Goal: Find specific page/section: Find specific page/section

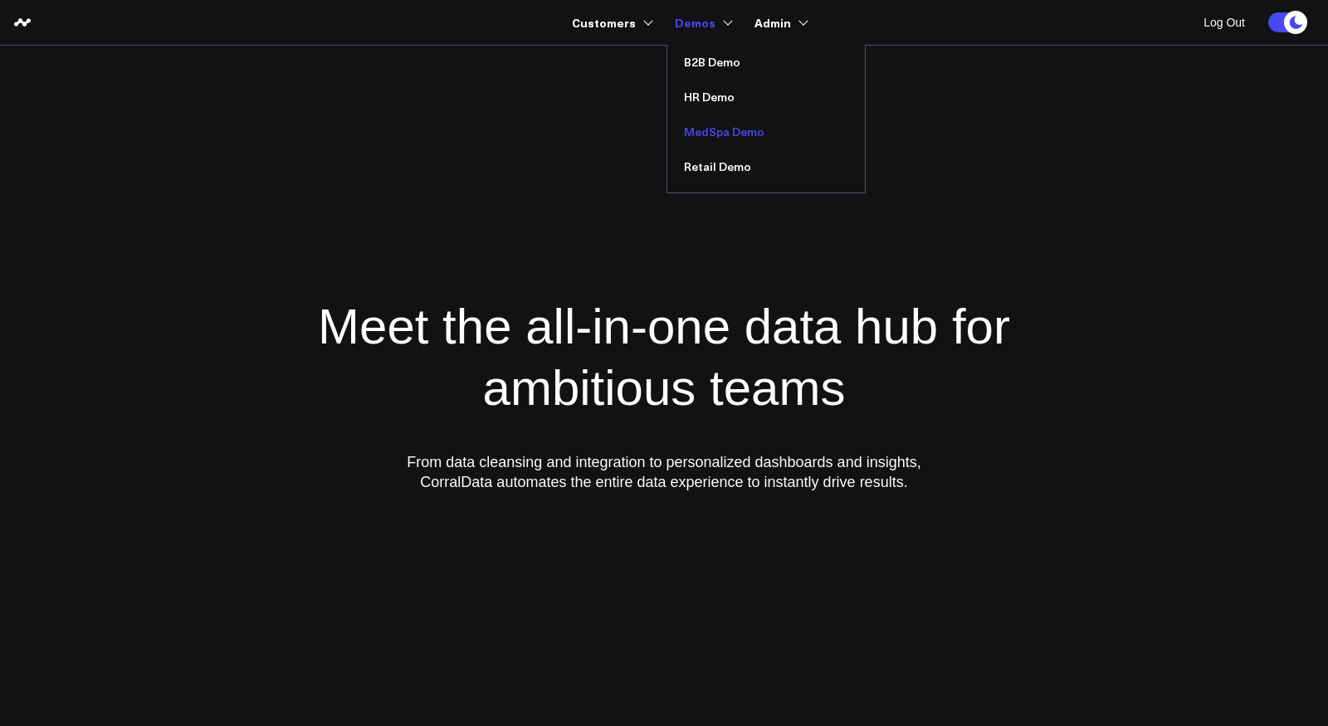
click at [705, 134] on link "MedSpa Demo" at bounding box center [766, 132] width 198 height 35
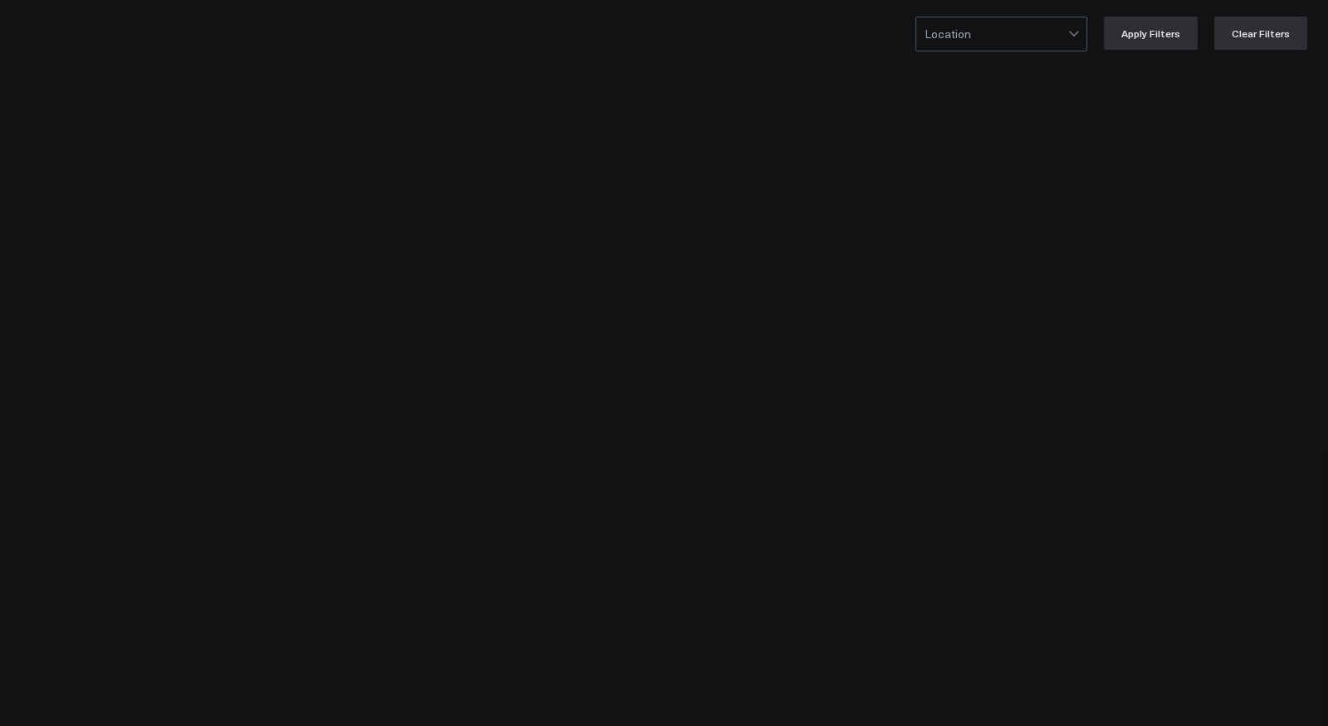
click at [705, 59] on div "REVENUE TRENDS" at bounding box center [589, 40] width 1054 height 38
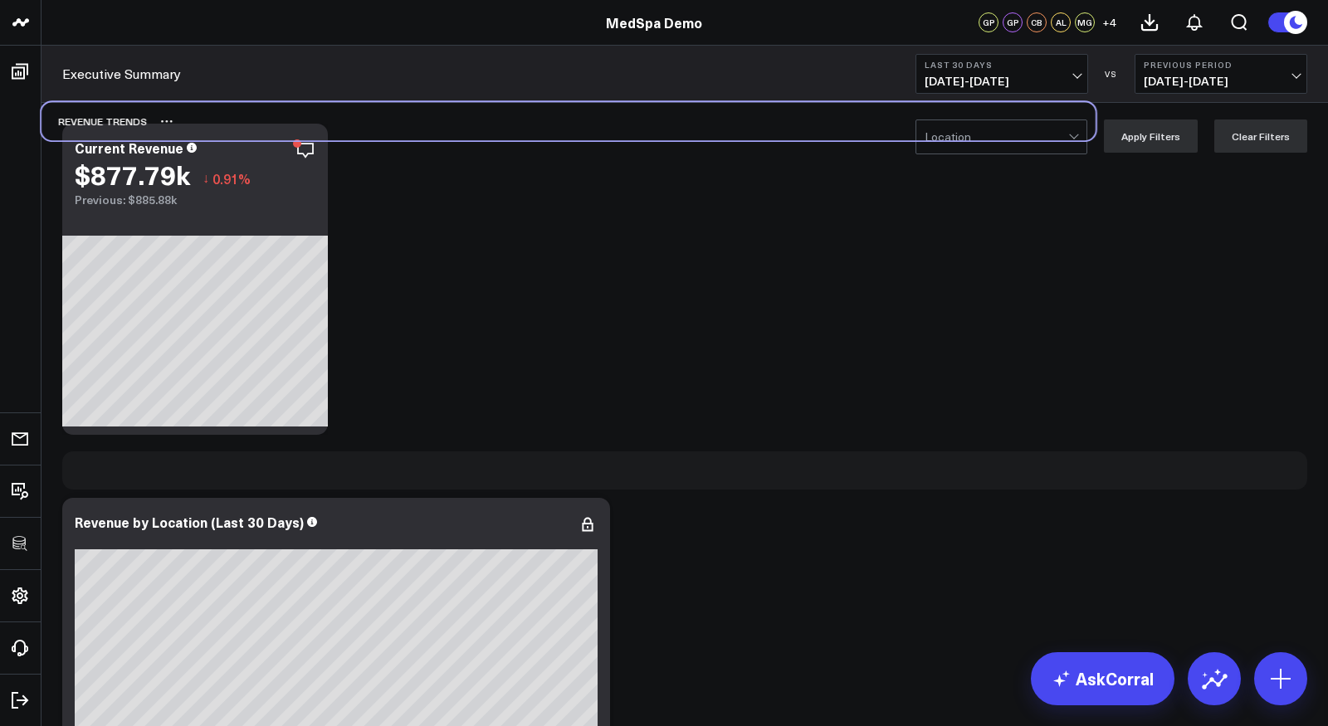
click at [685, 113] on div "REVENUE TRENDS" at bounding box center [568, 121] width 1054 height 38
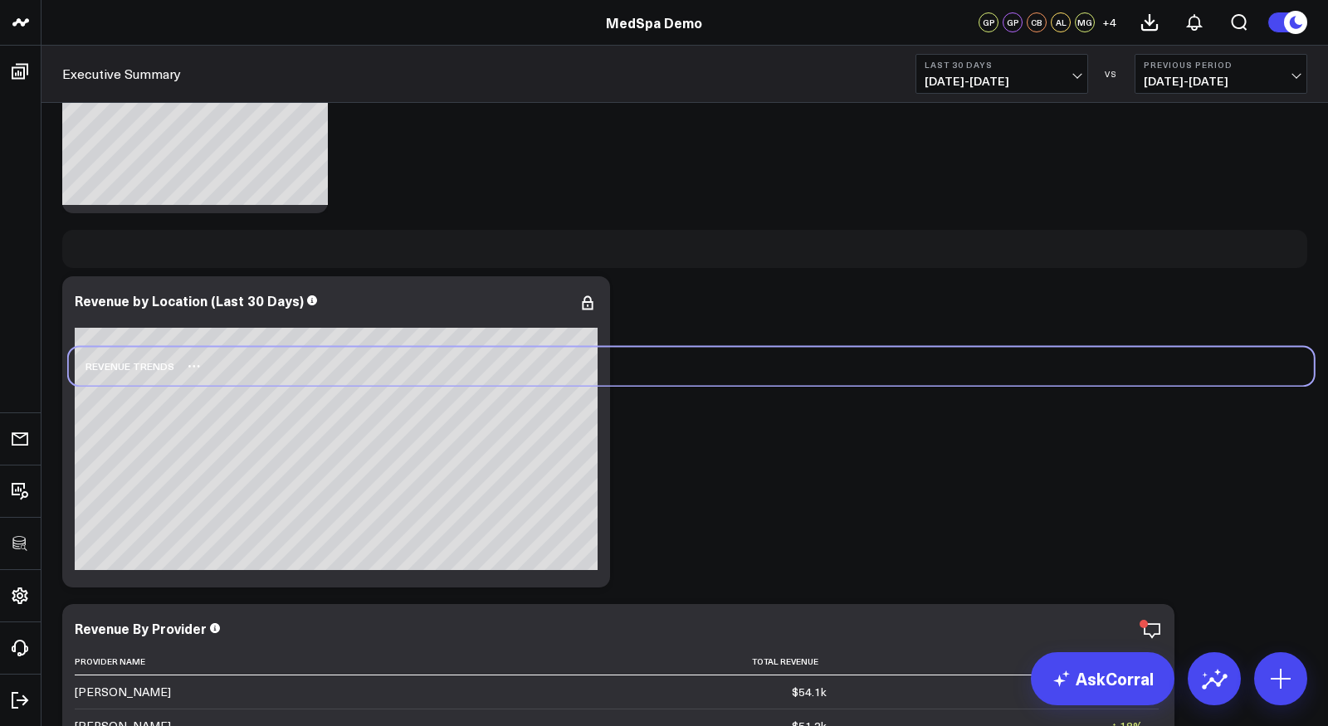
scroll to position [407, 0]
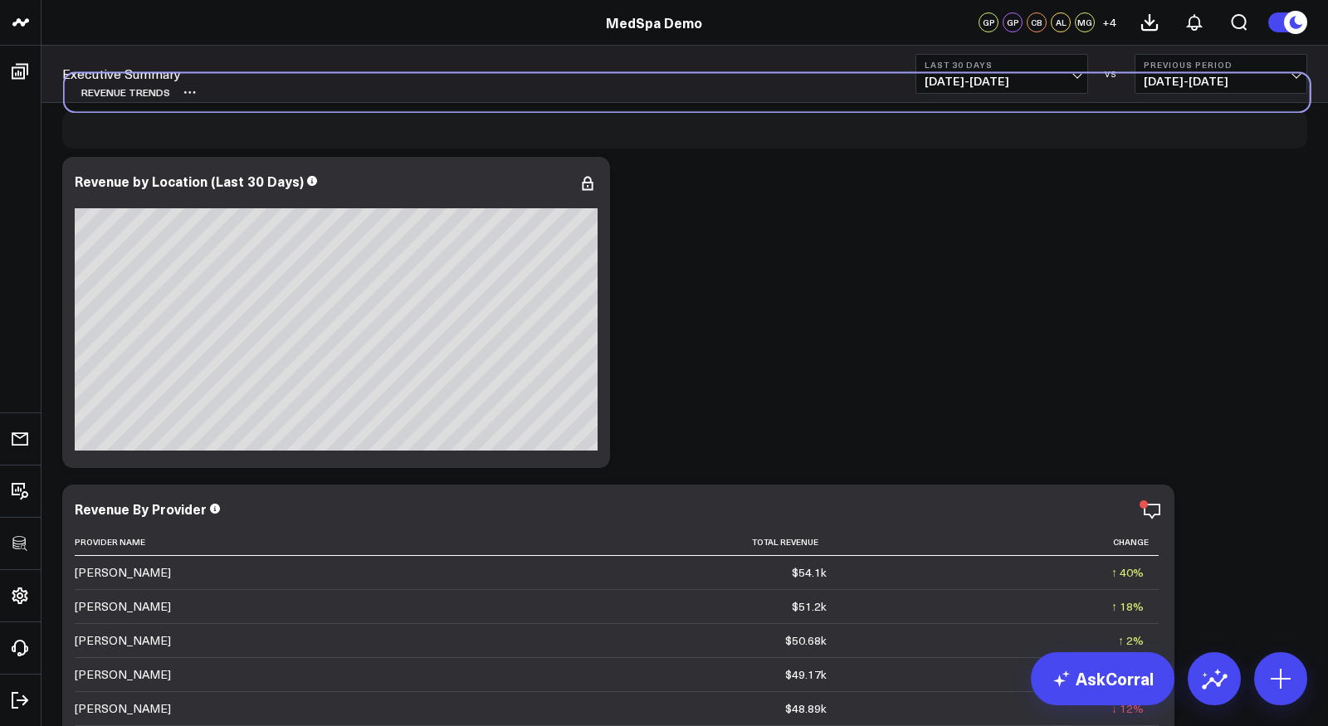
drag, startPoint x: 139, startPoint y: 534, endPoint x: 141, endPoint y: 92, distance: 442.3
click at [141, 92] on div "REVENUE TRENDS" at bounding box center [117, 92] width 105 height 38
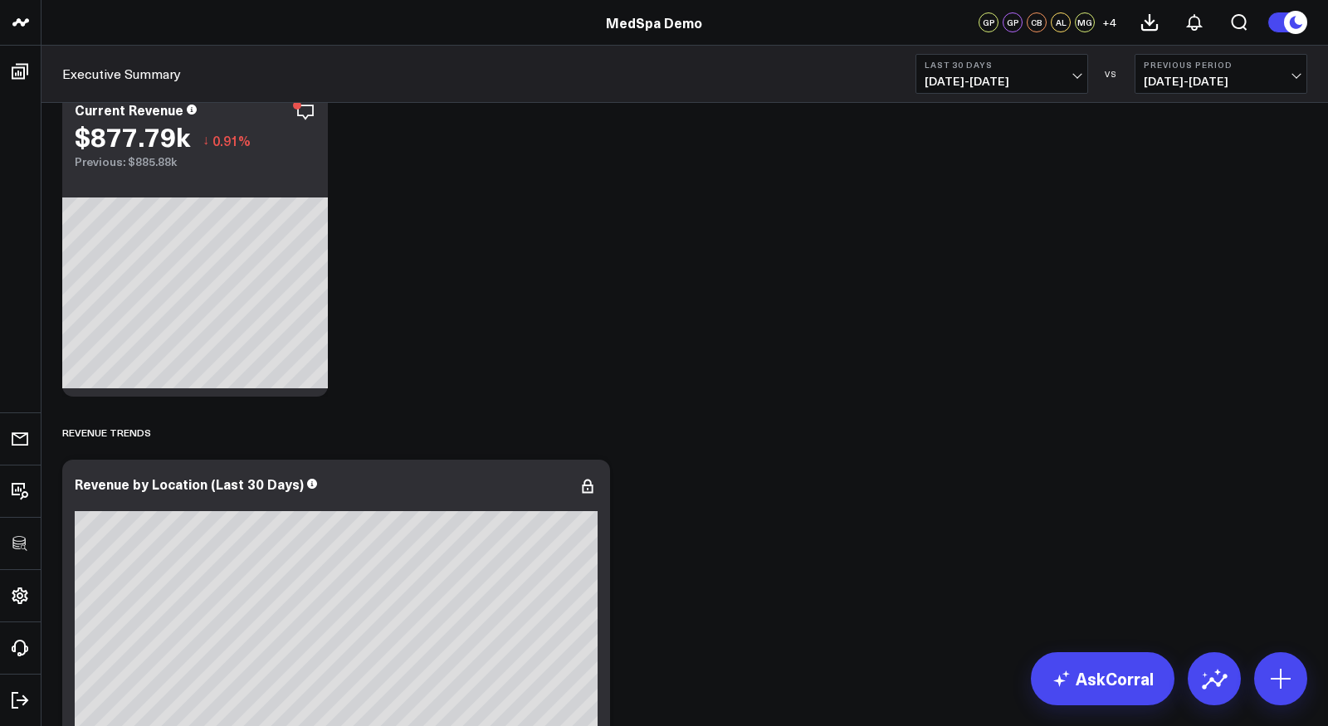
scroll to position [75, 0]
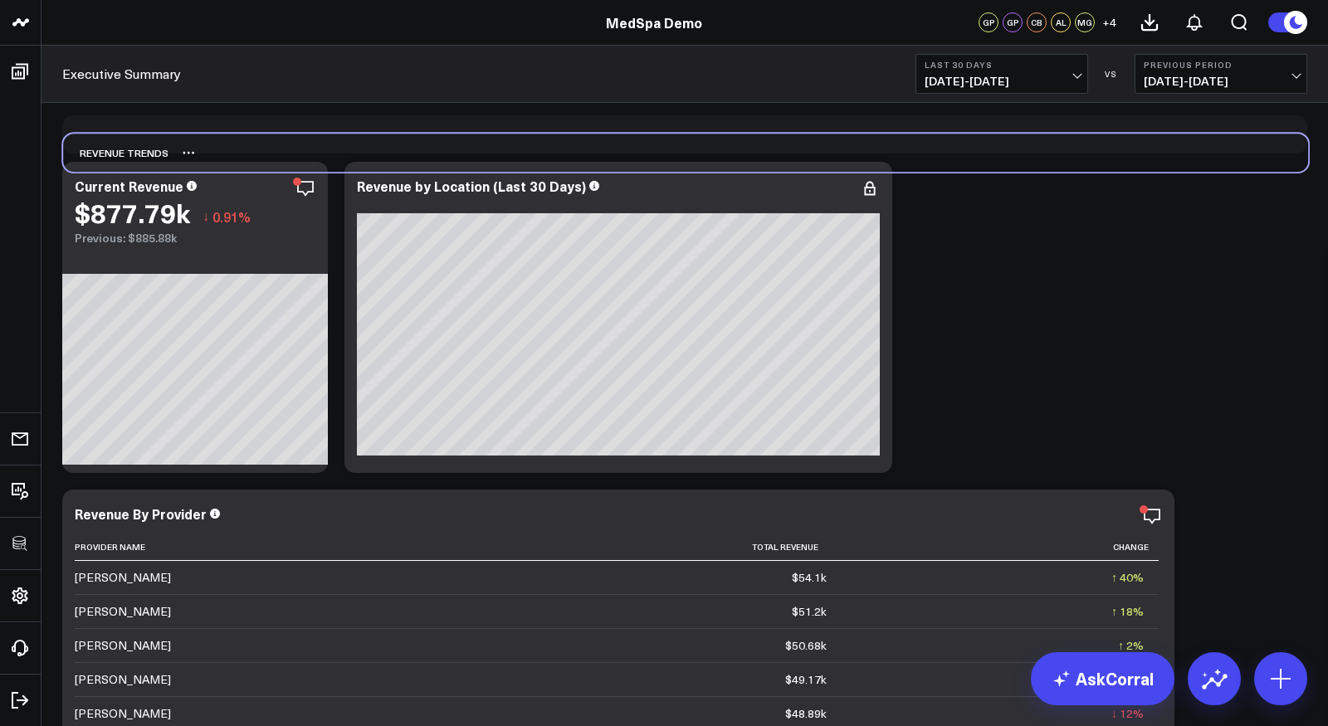
drag, startPoint x: 117, startPoint y: 463, endPoint x: 118, endPoint y: 154, distance: 308.7
click at [118, 154] on div "REVENUE TRENDS" at bounding box center [115, 153] width 105 height 38
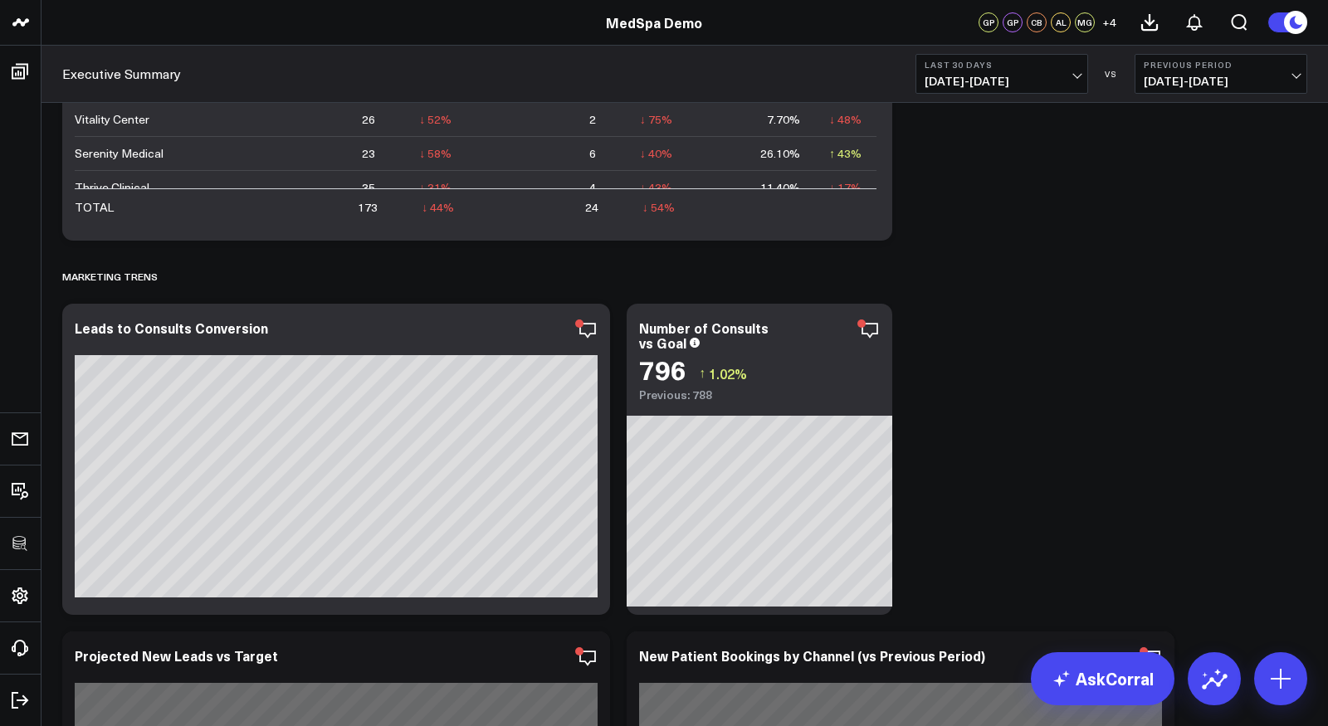
scroll to position [1939, 0]
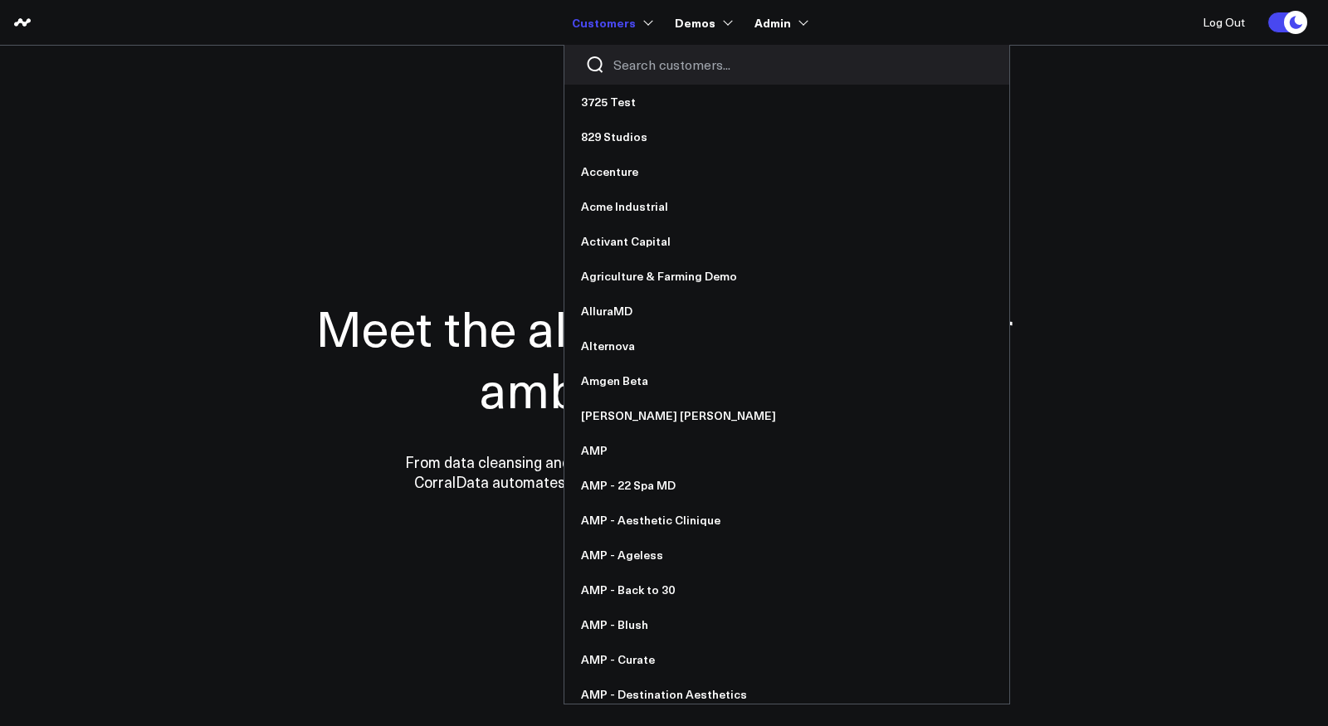
click at [639, 67] on input "Search customers input" at bounding box center [800, 65] width 375 height 18
type input "im"
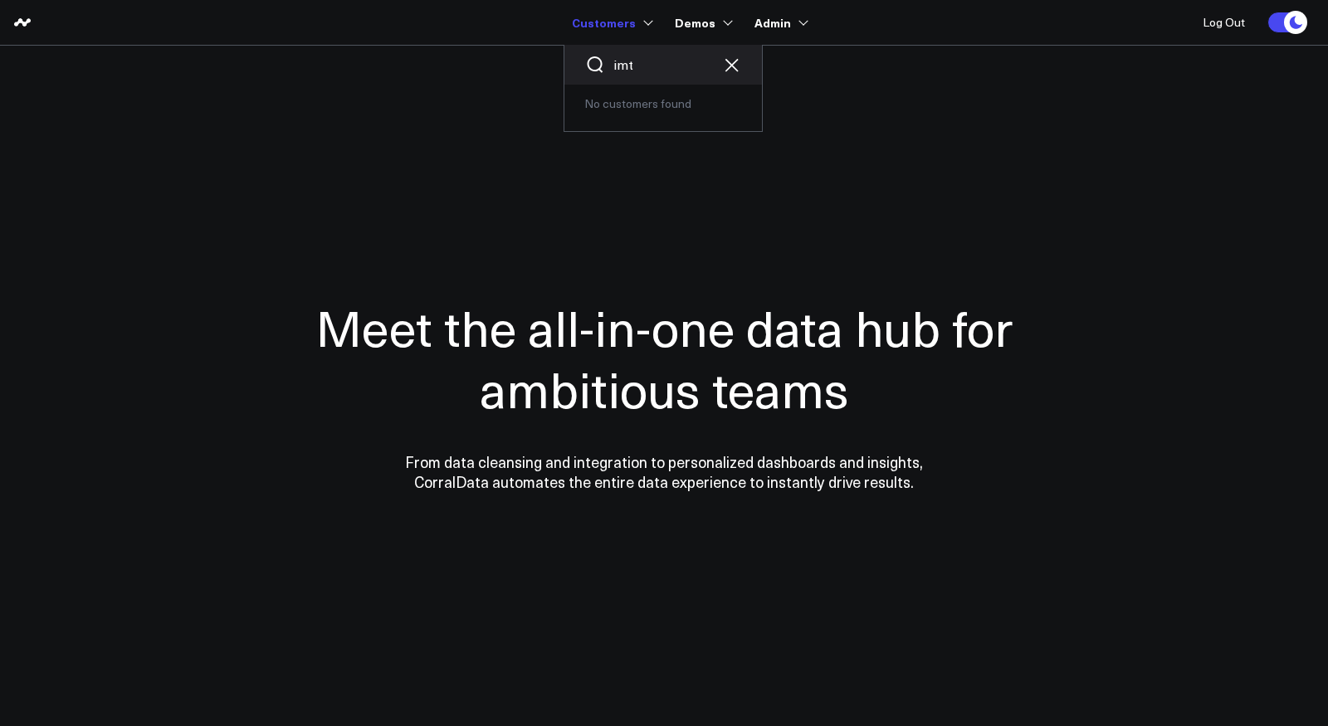
click at [662, 64] on input "imt" at bounding box center [663, 65] width 100 height 18
drag, startPoint x: 633, startPoint y: 62, endPoint x: 607, endPoint y: 62, distance: 26.6
click at [607, 62] on div "im" at bounding box center [663, 65] width 198 height 40
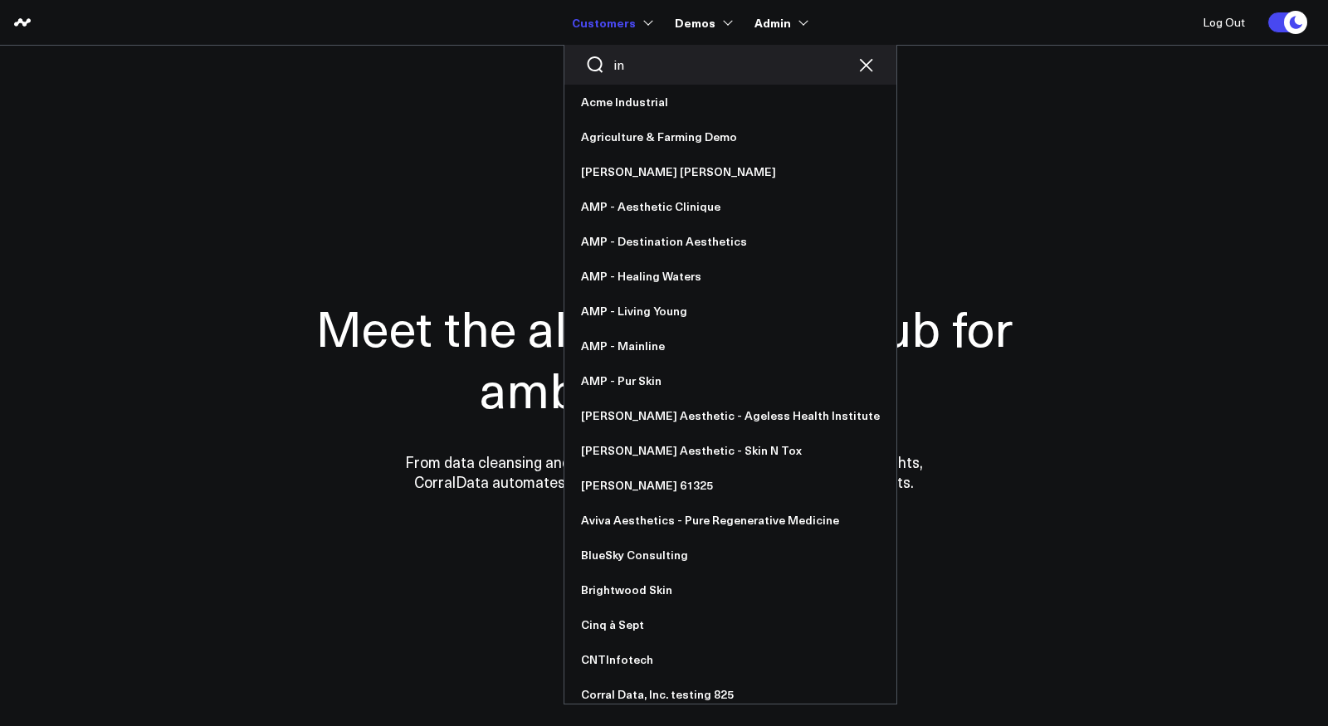
type input "int"
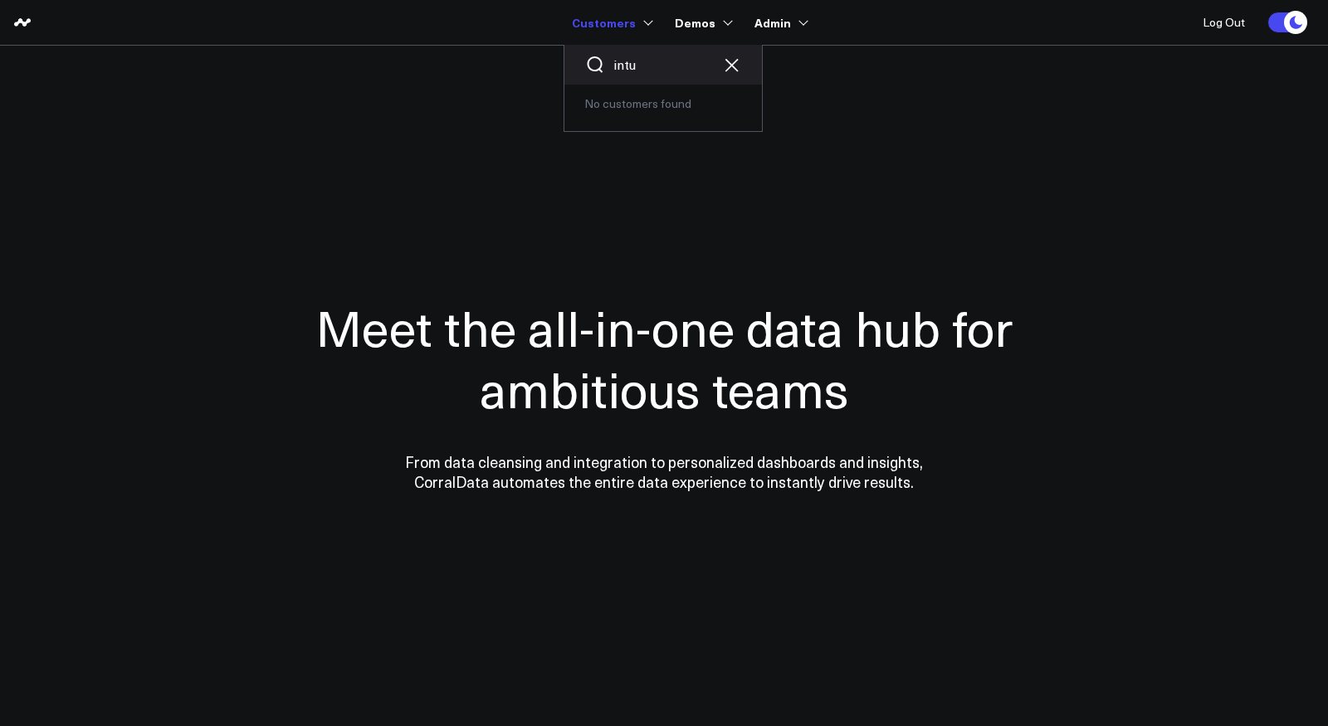
click at [656, 68] on input "intu" at bounding box center [663, 65] width 100 height 18
